Goal: Task Accomplishment & Management: Complete application form

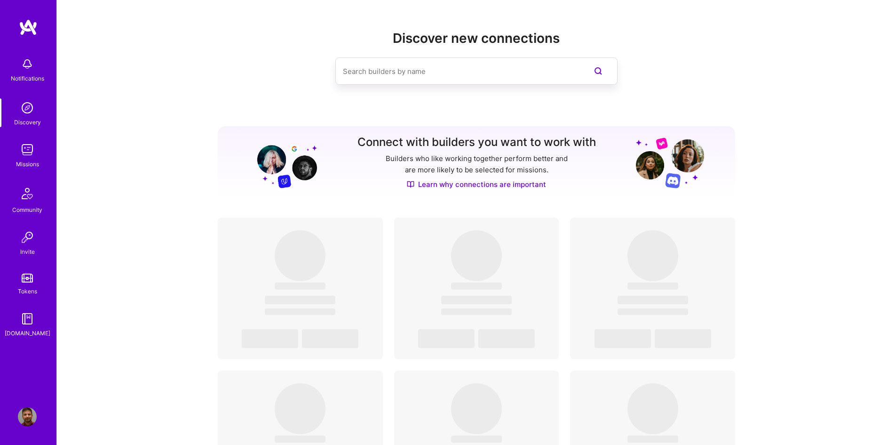
click at [36, 156] on img at bounding box center [27, 149] width 19 height 19
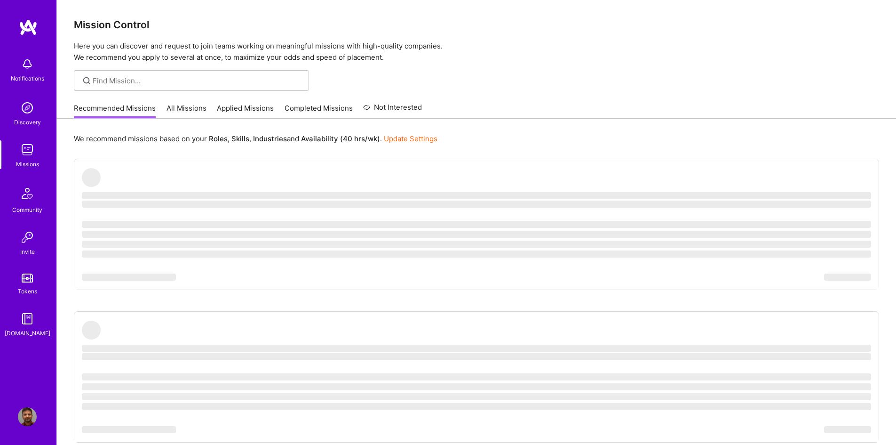
click at [242, 109] on link "Applied Missions" at bounding box center [245, 111] width 57 height 16
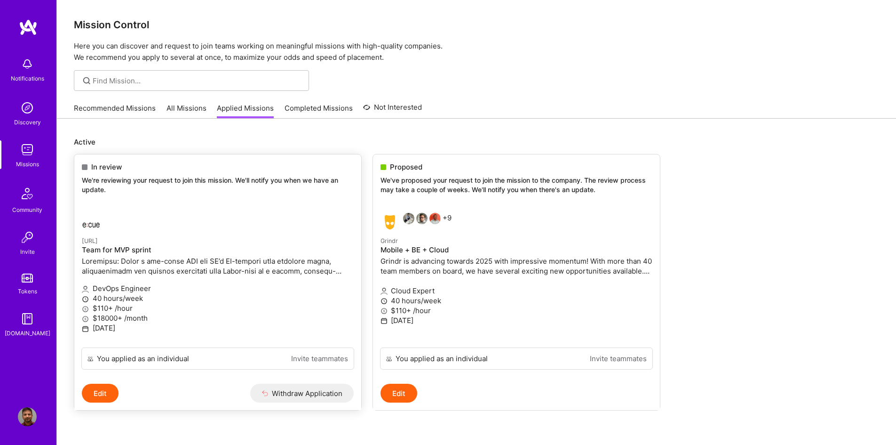
click at [294, 231] on link "[URL] Team for MVP sprint DevOps Engineer 40 hours/week $110+ /hour $18000+ /mo…" at bounding box center [217, 276] width 287 height 142
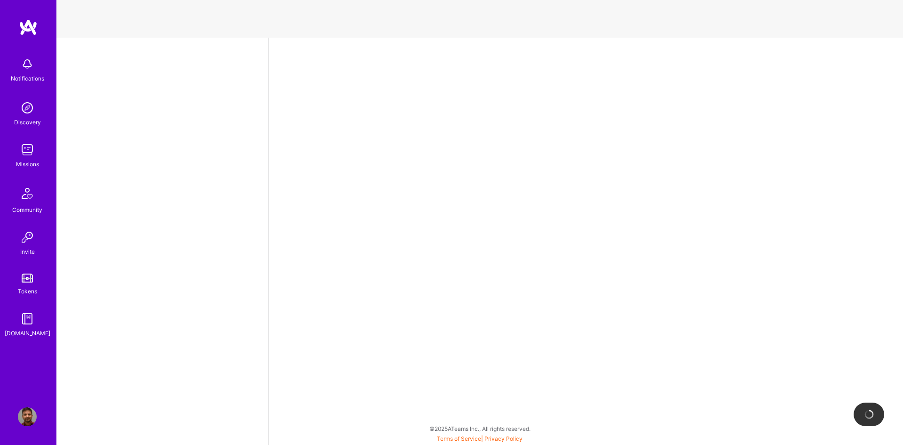
select select "CA"
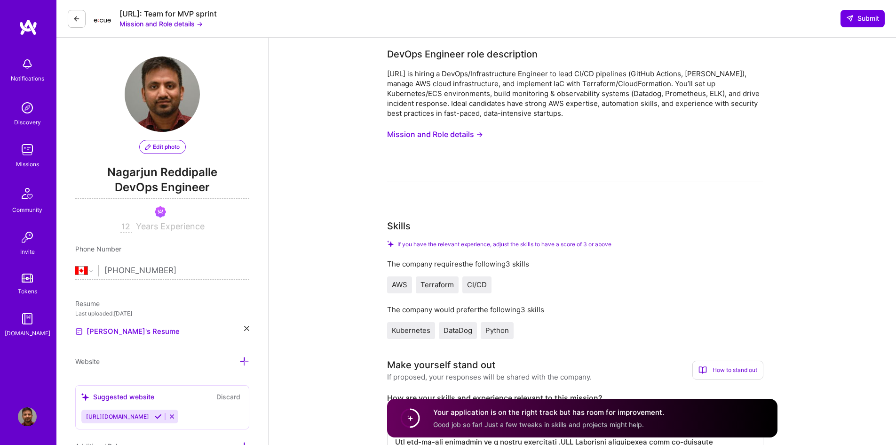
click at [448, 136] on button "Mission and Role details →" at bounding box center [435, 134] width 96 height 17
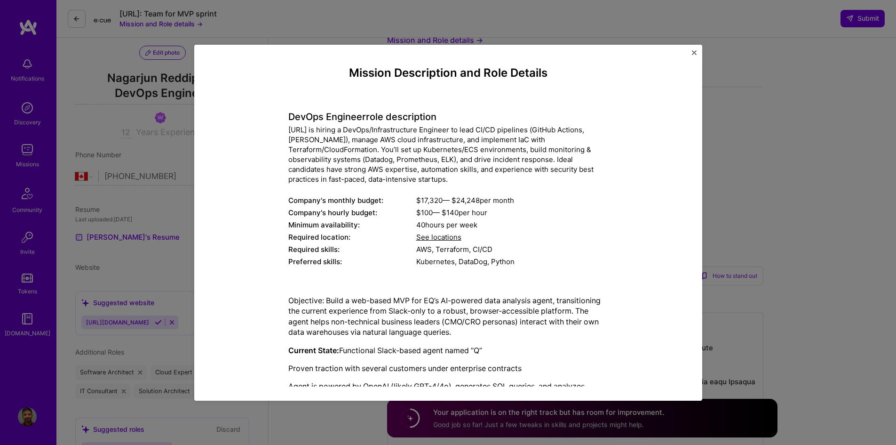
click at [693, 53] on img "Close" at bounding box center [694, 52] width 5 height 5
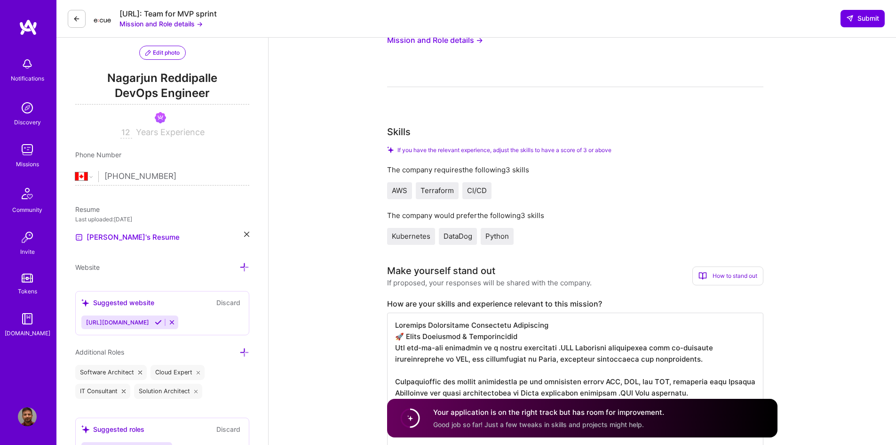
click at [28, 110] on img at bounding box center [27, 107] width 19 height 19
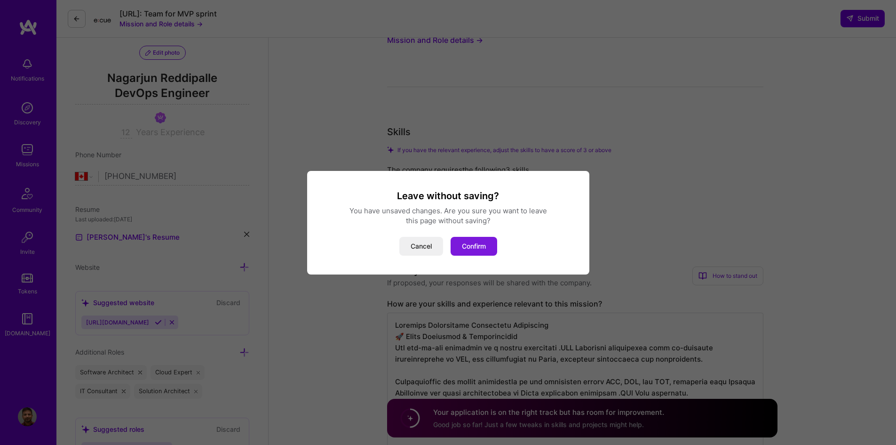
click at [474, 242] on button "Confirm" at bounding box center [474, 246] width 47 height 19
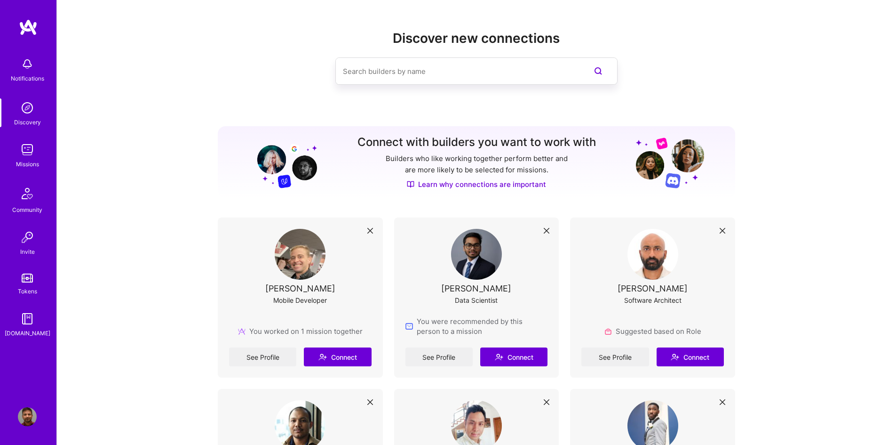
click at [19, 152] on img at bounding box center [27, 149] width 19 height 19
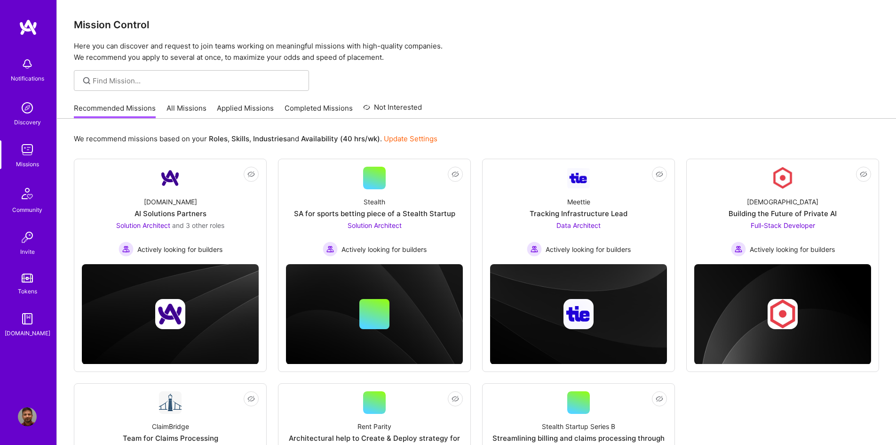
click at [245, 108] on link "Applied Missions" at bounding box center [245, 111] width 57 height 16
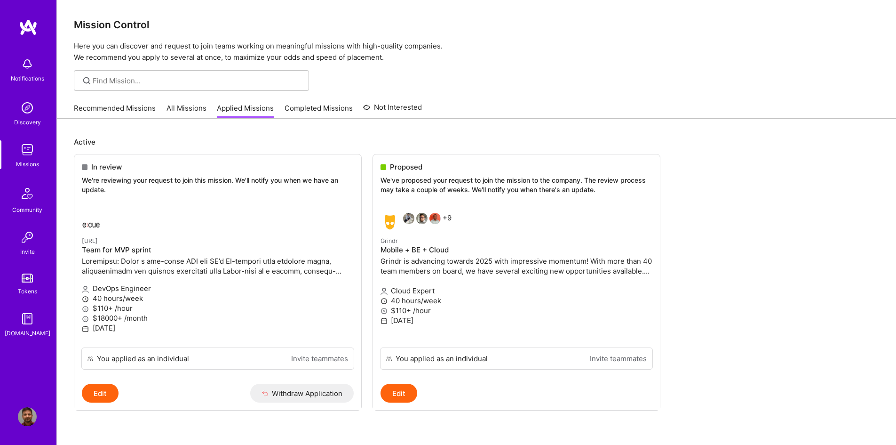
click at [118, 110] on link "Recommended Missions" at bounding box center [115, 111] width 82 height 16
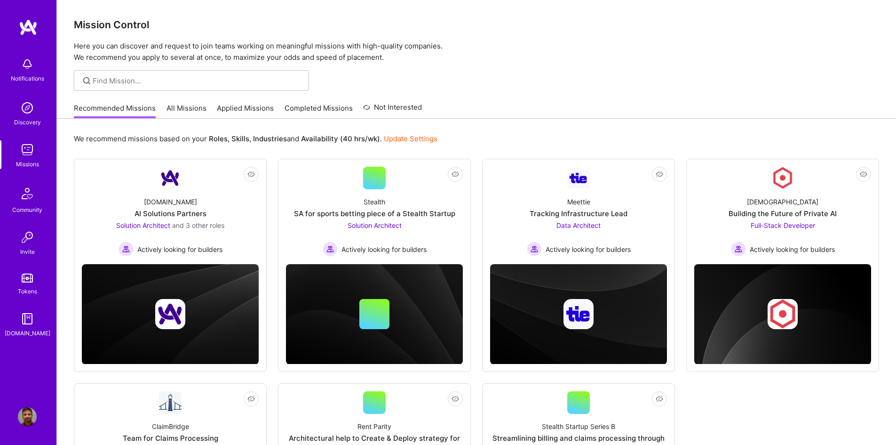
click at [185, 105] on link "All Missions" at bounding box center [187, 111] width 40 height 16
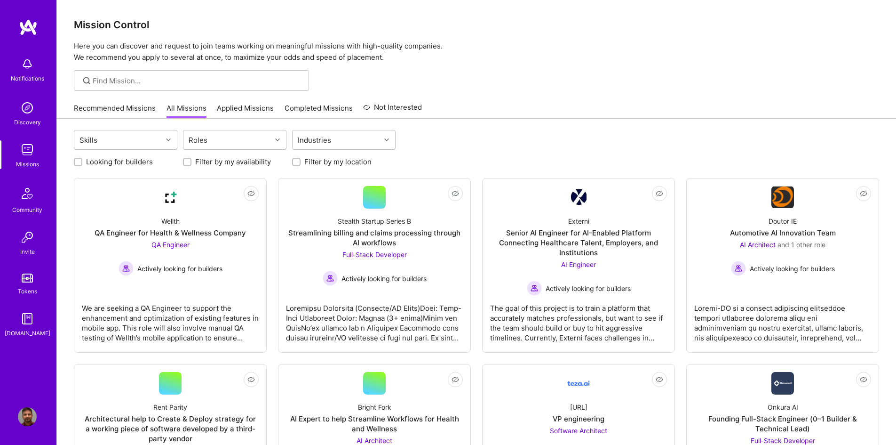
click at [256, 107] on link "Applied Missions" at bounding box center [245, 111] width 57 height 16
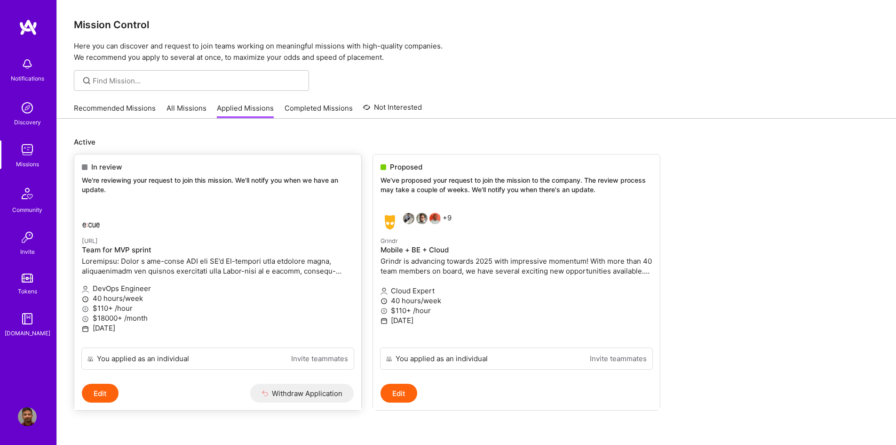
click at [247, 210] on link "[URL] Team for MVP sprint DevOps Engineer 40 hours/week $110+ /hour $18000+ /mo…" at bounding box center [217, 276] width 287 height 142
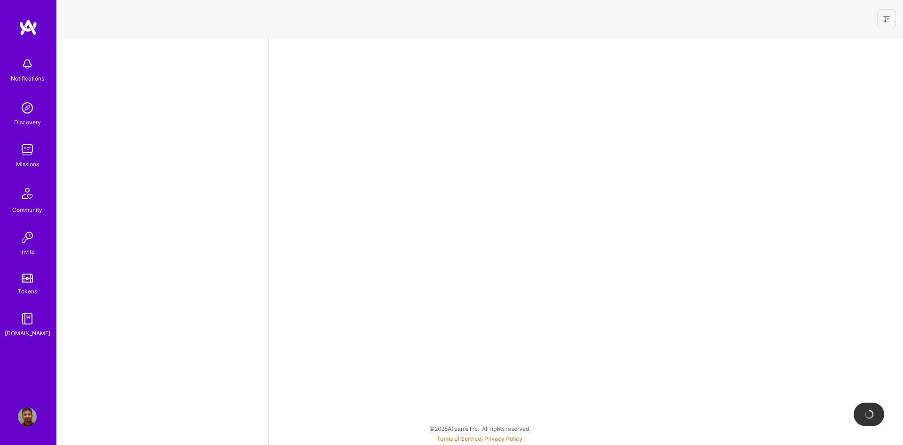
select select "CA"
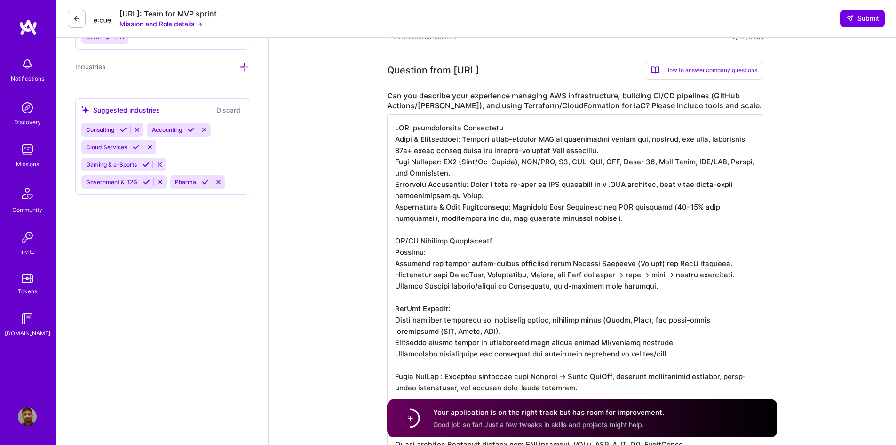
scroll to position [1, 0]
drag, startPoint x: 658, startPoint y: 340, endPoint x: 395, endPoint y: 337, distance: 263.1
click at [395, 337] on textarea at bounding box center [575, 347] width 376 height 467
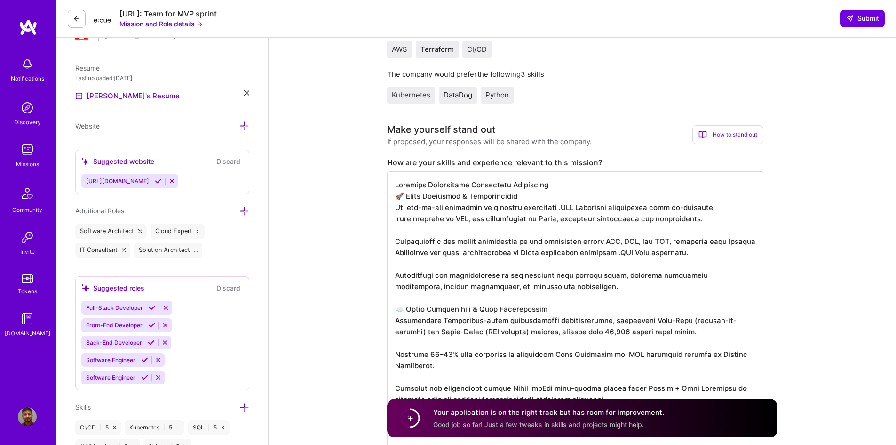
scroll to position [0, 0]
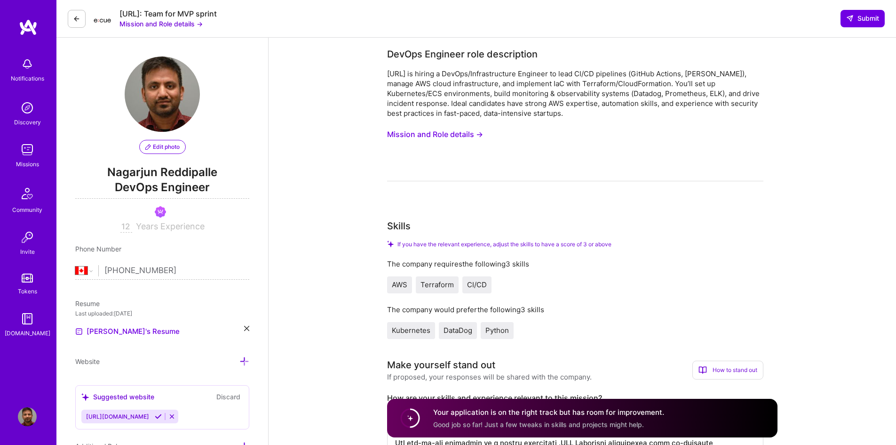
click at [463, 134] on button "Mission and Role details →" at bounding box center [435, 134] width 96 height 17
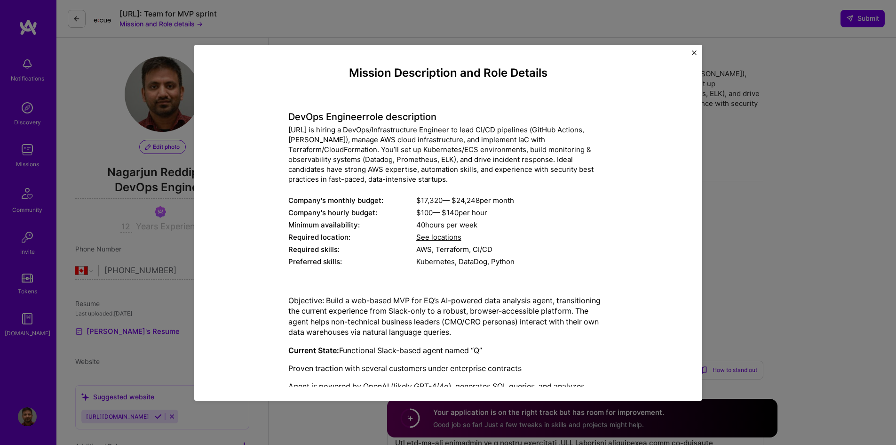
click at [445, 236] on span "See locations" at bounding box center [438, 236] width 45 height 9
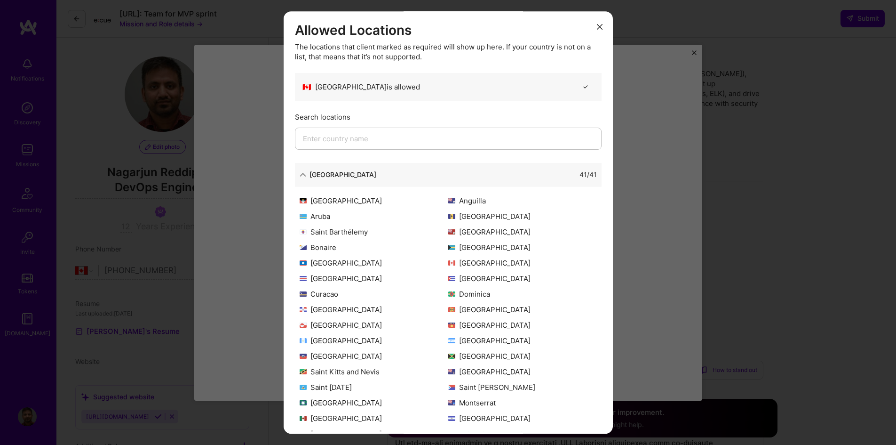
click at [597, 29] on icon "modal" at bounding box center [600, 27] width 6 height 6
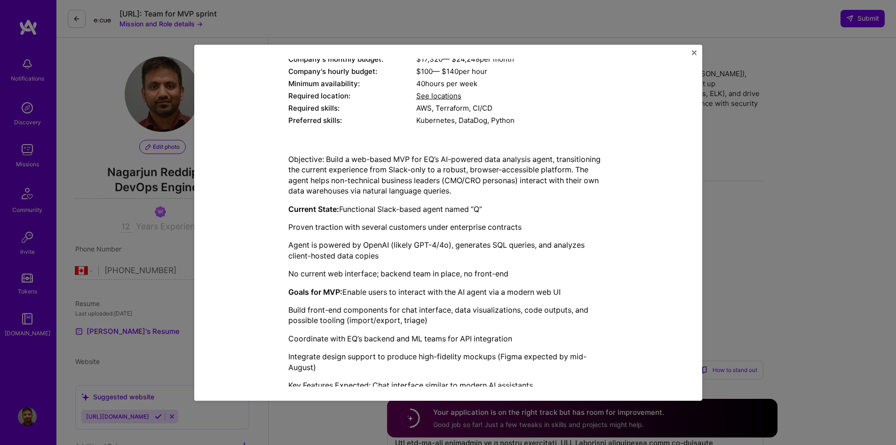
scroll to position [215, 0]
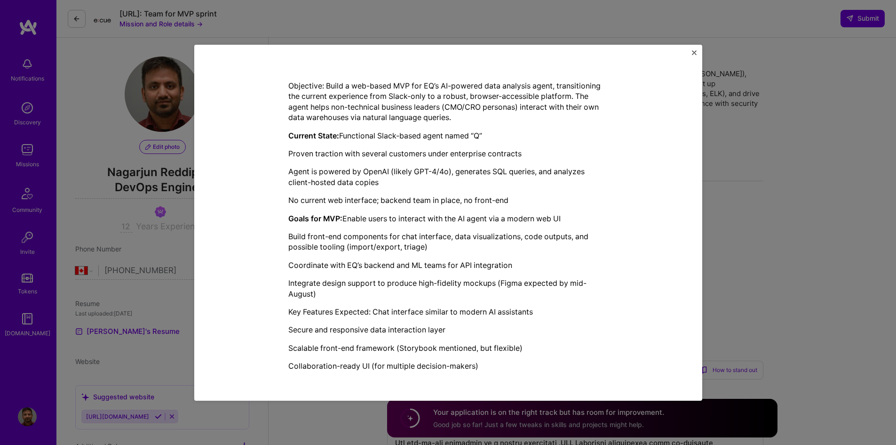
click at [693, 50] on img "Close" at bounding box center [694, 52] width 5 height 5
